Goal: Task Accomplishment & Management: Use online tool/utility

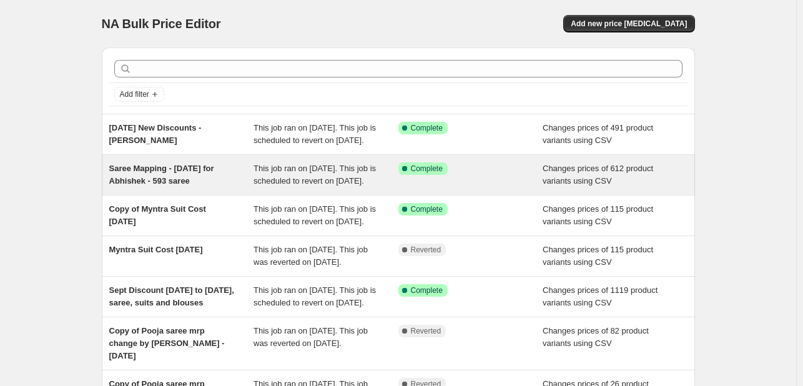
click at [484, 187] on div "Success Complete Complete" at bounding box center [470, 174] width 145 height 25
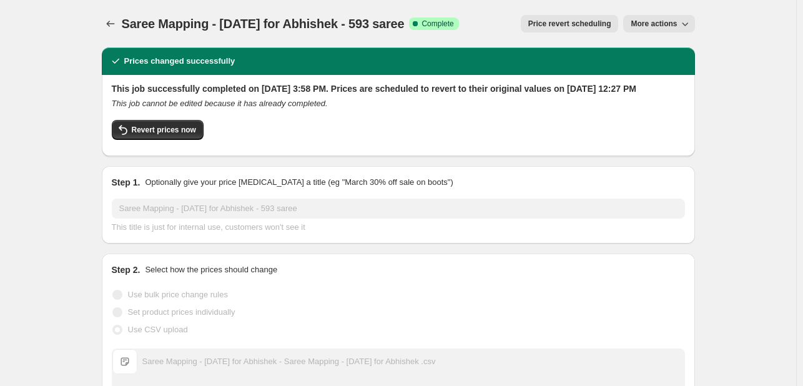
click at [556, 28] on span "Price revert scheduling" at bounding box center [569, 24] width 83 height 10
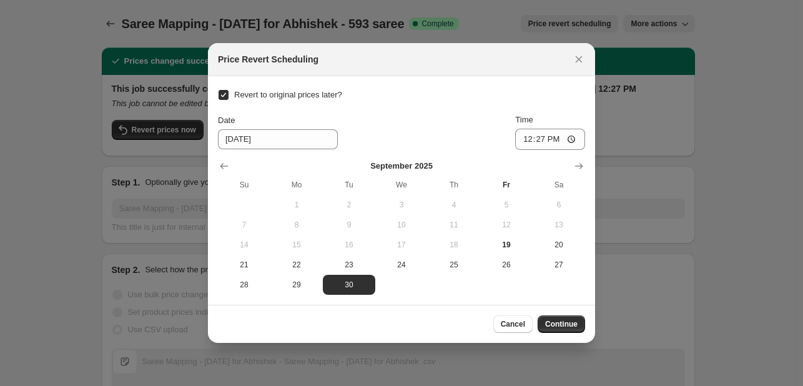
click at [222, 96] on input "Revert to original prices later?" at bounding box center [223, 95] width 10 height 10
checkbox input "false"
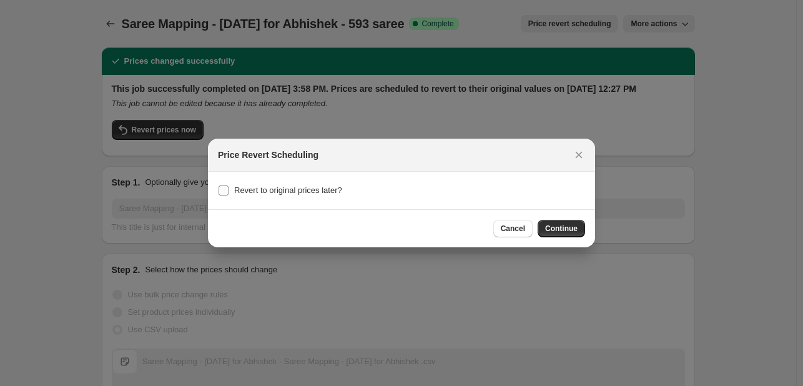
click at [282, 194] on span "Revert to original prices later?" at bounding box center [288, 189] width 108 height 9
click at [228, 194] on input "Revert to original prices later?" at bounding box center [223, 190] width 10 height 10
checkbox input "true"
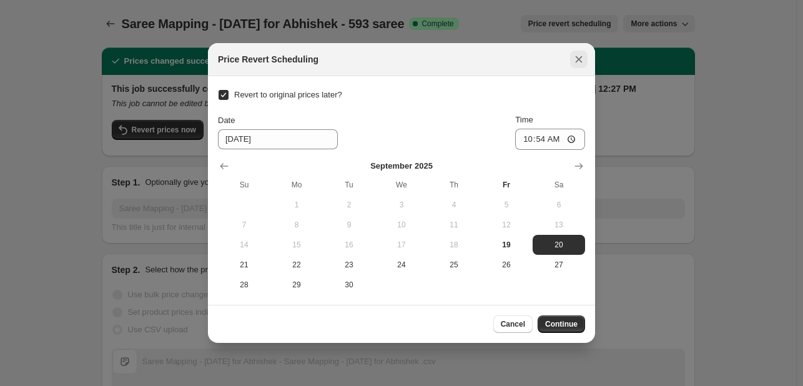
click at [579, 63] on icon "Close" at bounding box center [578, 59] width 12 height 12
